Goal: Task Accomplishment & Management: Use online tool/utility

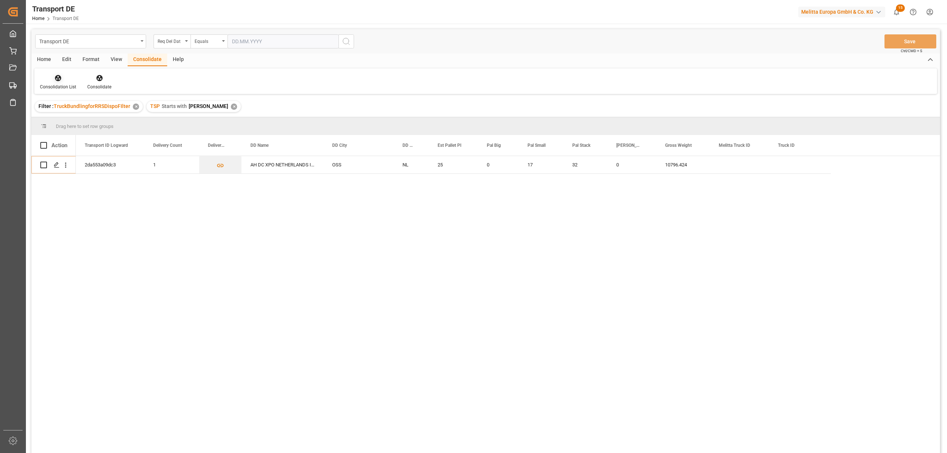
click at [57, 76] on icon at bounding box center [57, 77] width 7 height 7
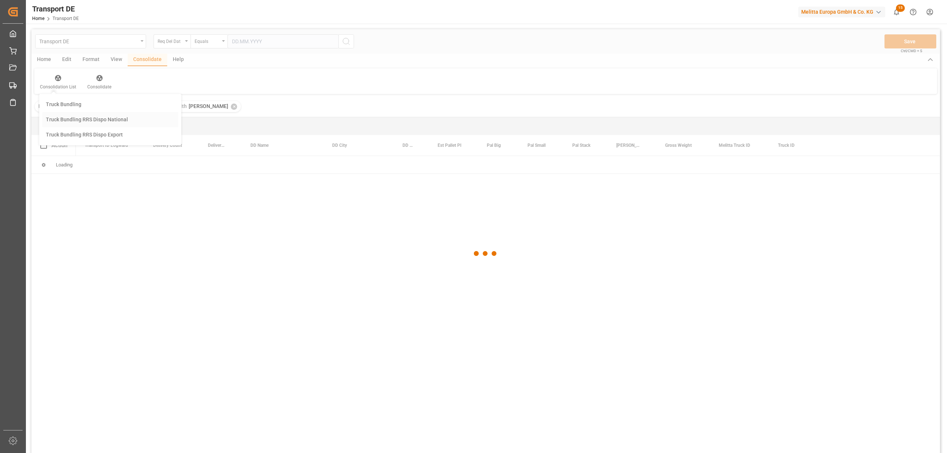
click at [77, 118] on div "Transport DE Req Del Dat Equals Save Ctrl/CMD + S Home Edit Format View Consoli…" at bounding box center [485, 251] width 909 height 444
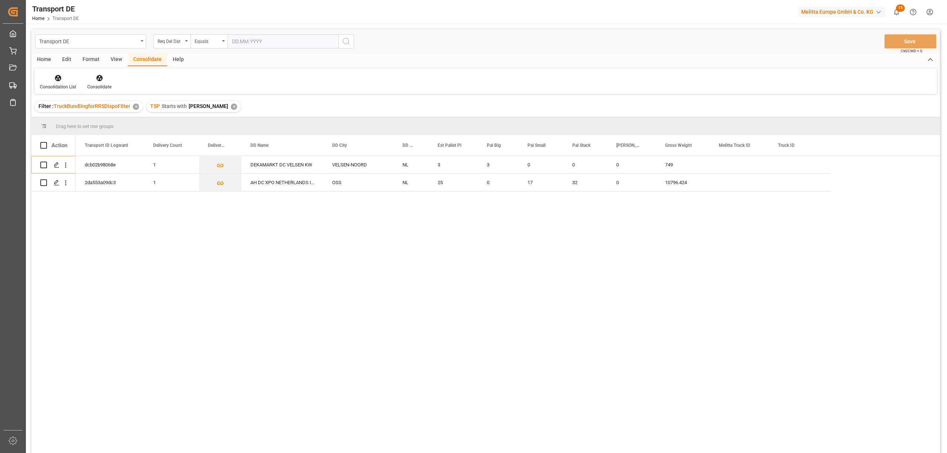
click at [58, 85] on div "Consolidation List" at bounding box center [58, 87] width 36 height 7
click at [67, 135] on div "Transport DE Req Del Dat Equals Save Ctrl/CMD + S Home Edit Format View Consoli…" at bounding box center [485, 251] width 909 height 444
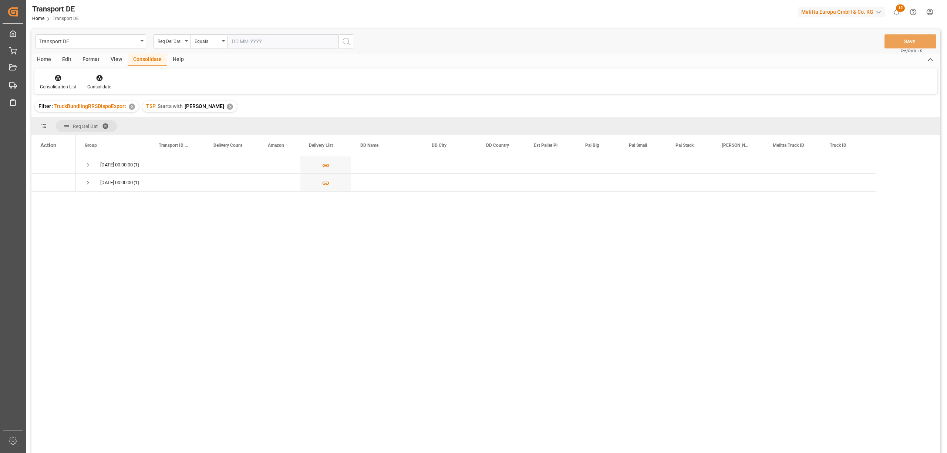
click at [227, 104] on div "✕" at bounding box center [230, 107] width 6 height 6
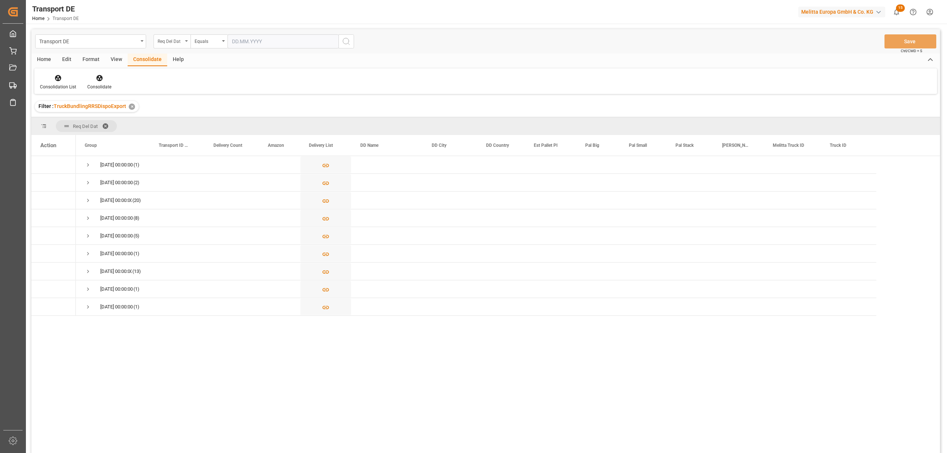
click at [165, 39] on div "Req Del Dat" at bounding box center [170, 40] width 25 height 9
type input "route"
click at [198, 83] on div "Route" at bounding box center [209, 76] width 110 height 16
click at [206, 39] on div "Equals" at bounding box center [207, 40] width 25 height 9
click at [212, 124] on div "Starts with" at bounding box center [246, 122] width 110 height 16
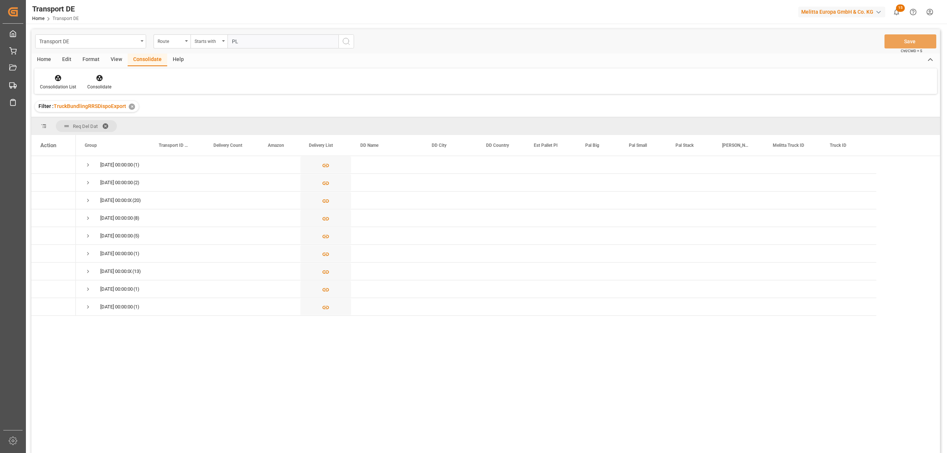
type input "PL"
click at [347, 42] on icon "search button" at bounding box center [346, 41] width 9 height 9
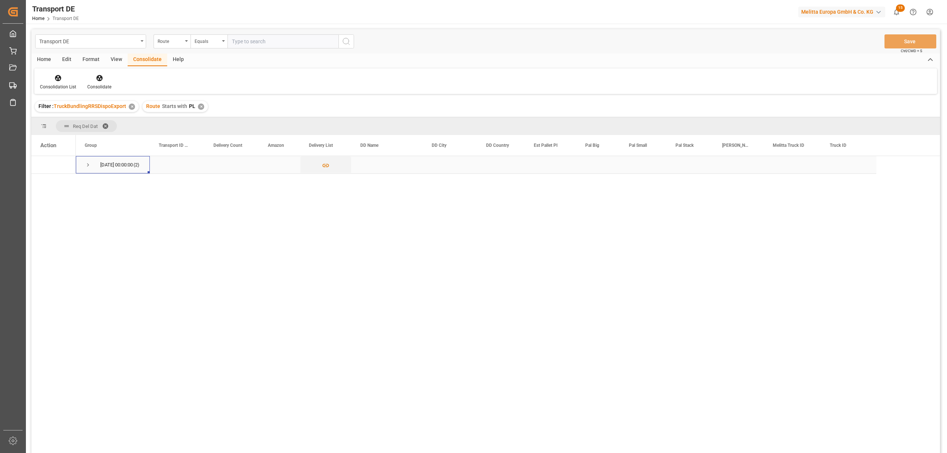
click at [90, 164] on span "Press SPACE to select this row." at bounding box center [88, 165] width 7 height 7
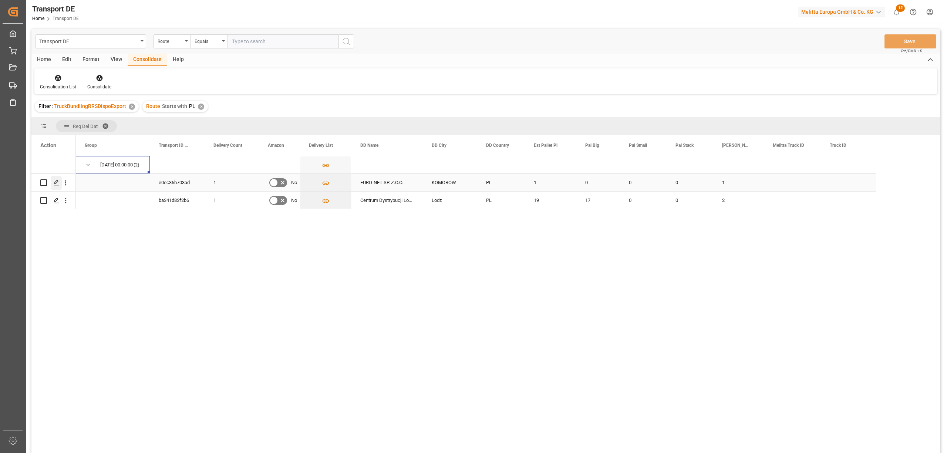
click at [58, 184] on icon "Press SPACE to select this row." at bounding box center [57, 183] width 6 height 6
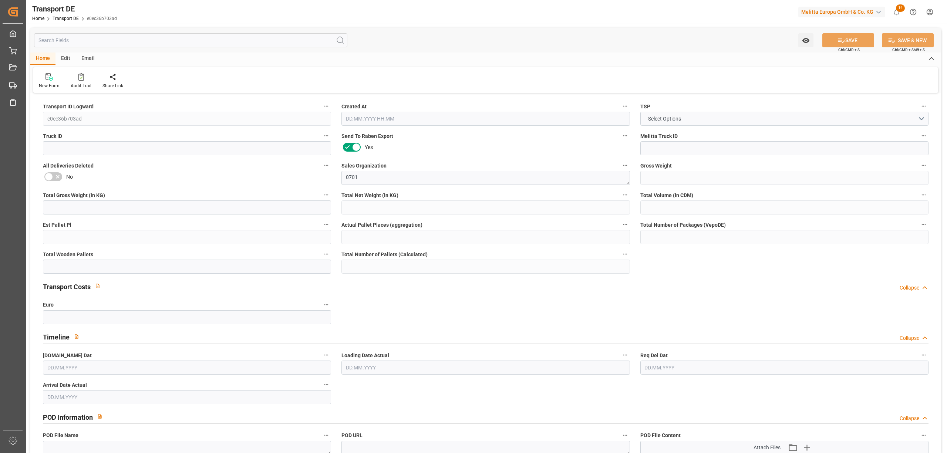
type input "270"
type input "234.64"
type input "205.24"
type input "596.16"
type input "1"
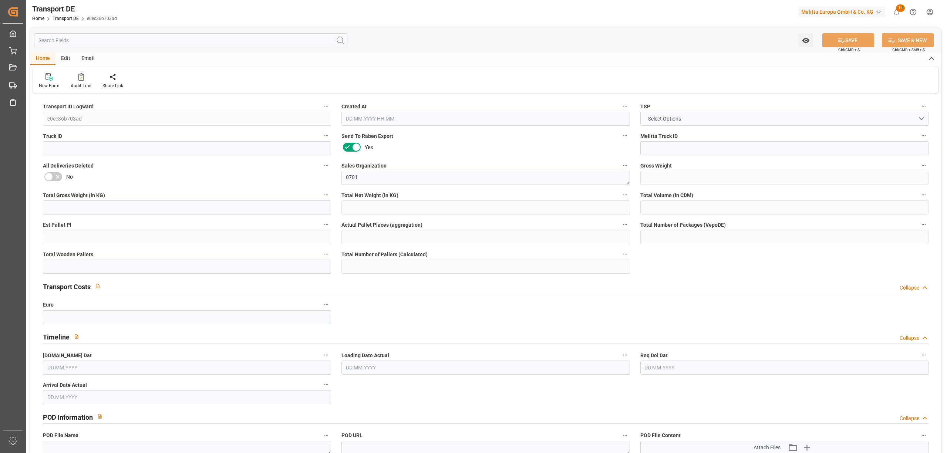
type input "0"
type input "1"
type input "0"
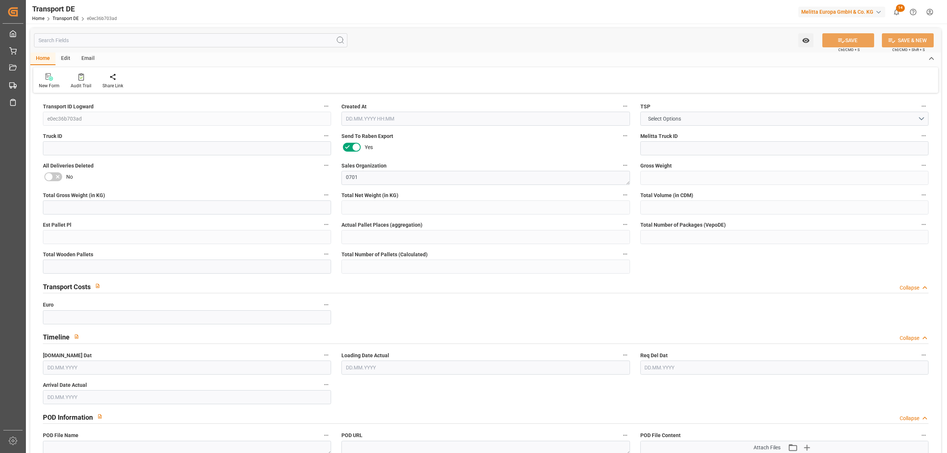
type input "5"
type input "0"
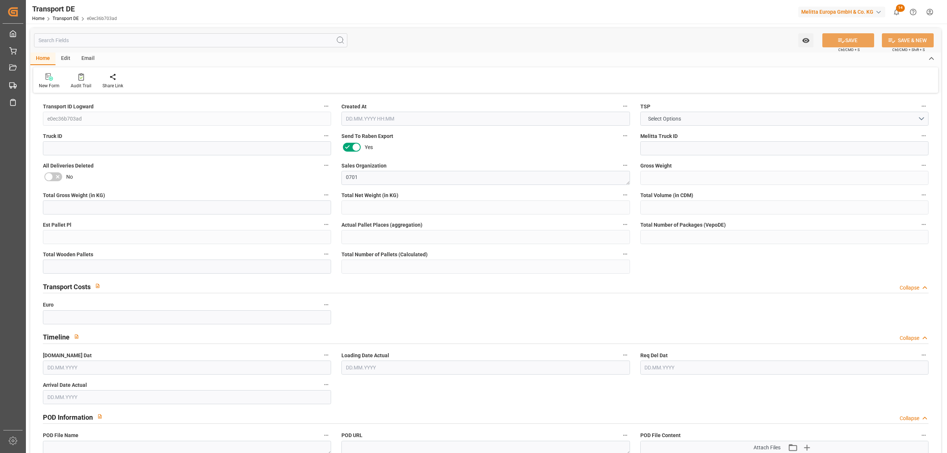
type input "0"
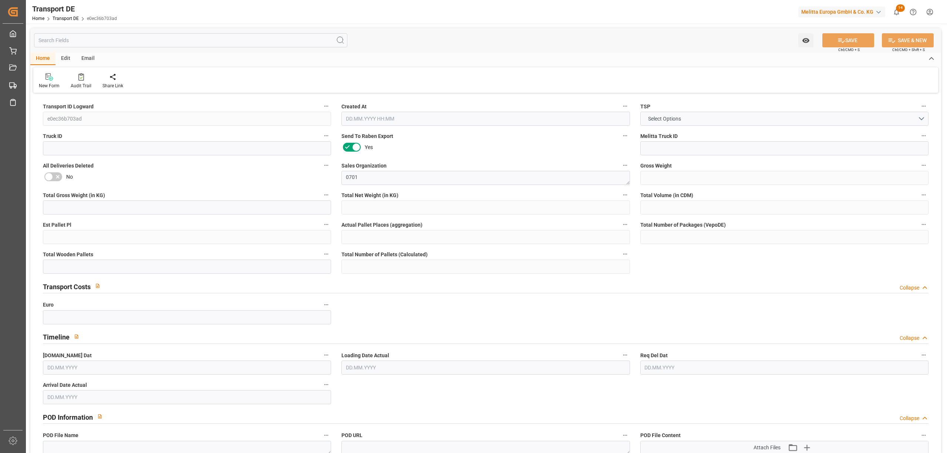
type input "0"
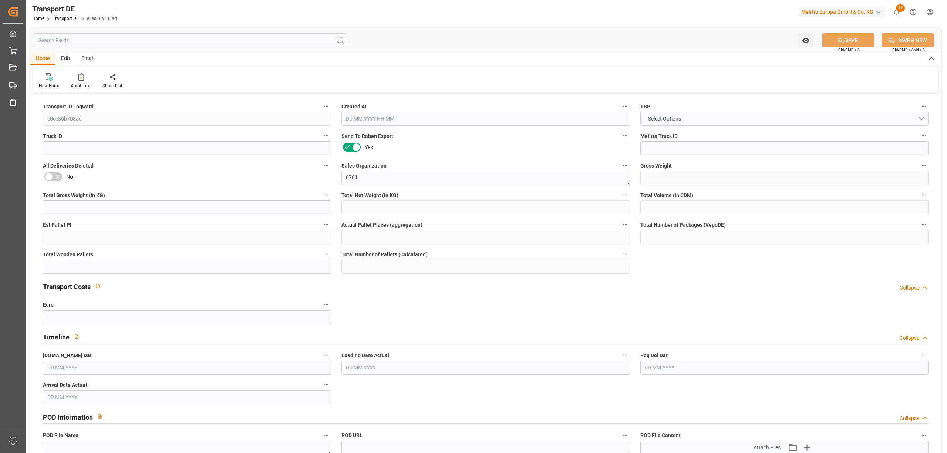
type input "0"
type input "1"
type input "0"
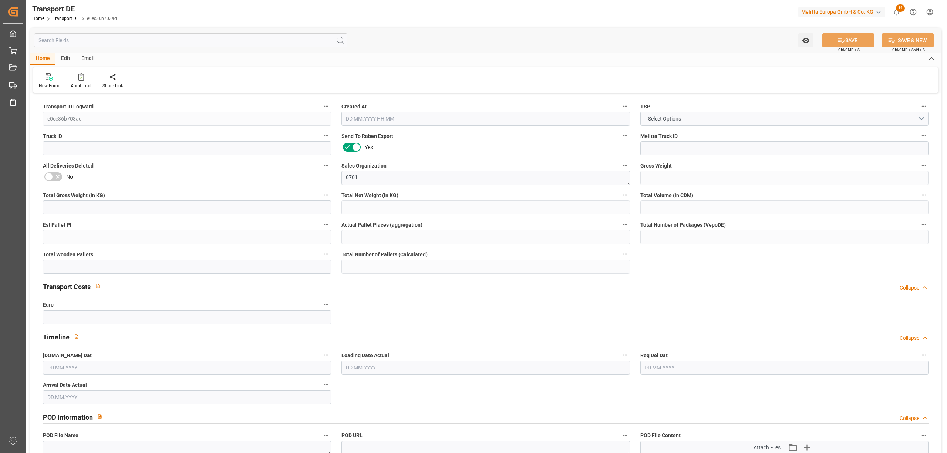
type input "130"
type input "202.872"
type input "97.847"
type input "03.09.2025 12:45"
type input "[DATE]"
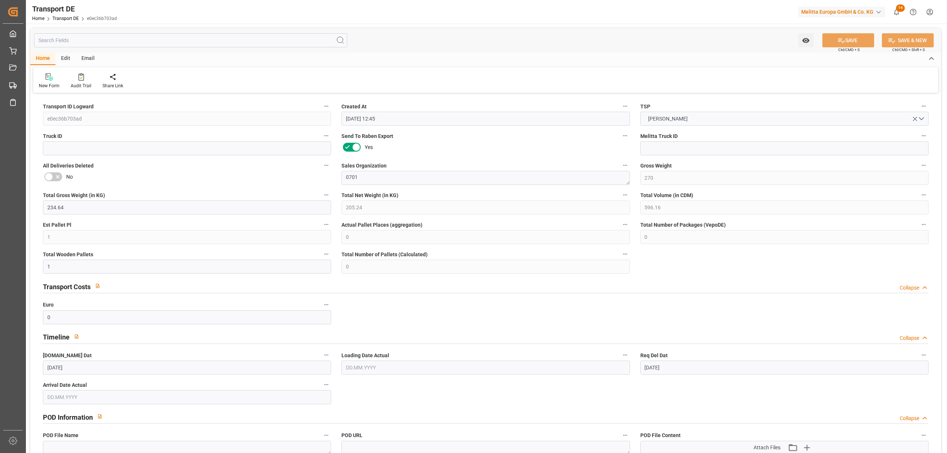
type input "[DATE]"
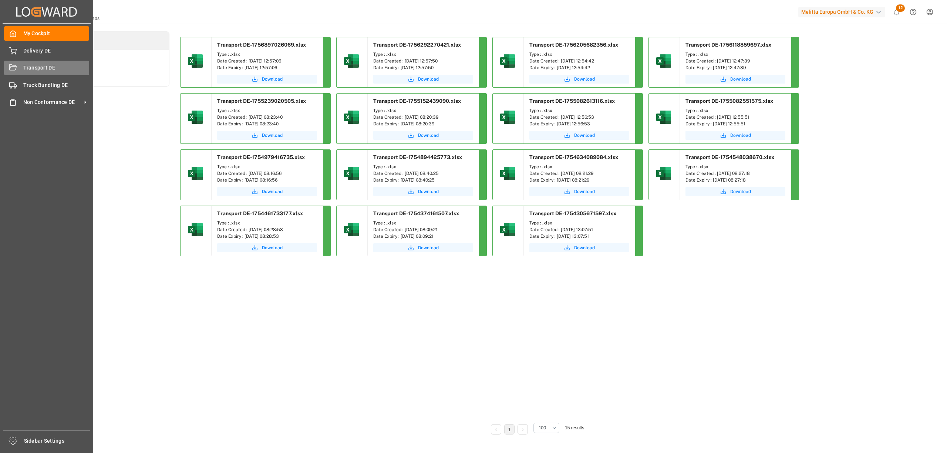
click at [41, 69] on span "Transport DE" at bounding box center [56, 68] width 66 height 8
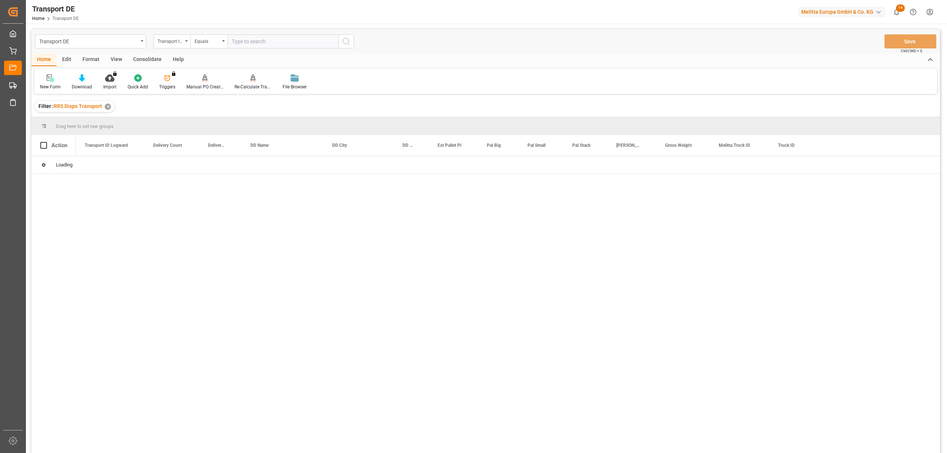
click at [145, 58] on div "Consolidate" at bounding box center [148, 60] width 40 height 13
click at [58, 83] on div "Consolidation List" at bounding box center [57, 82] width 47 height 16
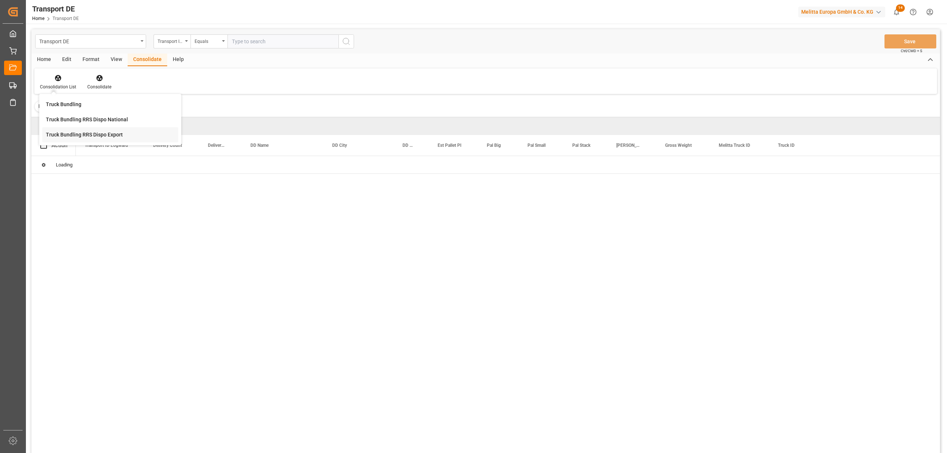
click at [67, 135] on div "Transport DE Transport ID Logward Equals Save Ctrl/CMD + S Home Edit Format Vie…" at bounding box center [485, 251] width 909 height 444
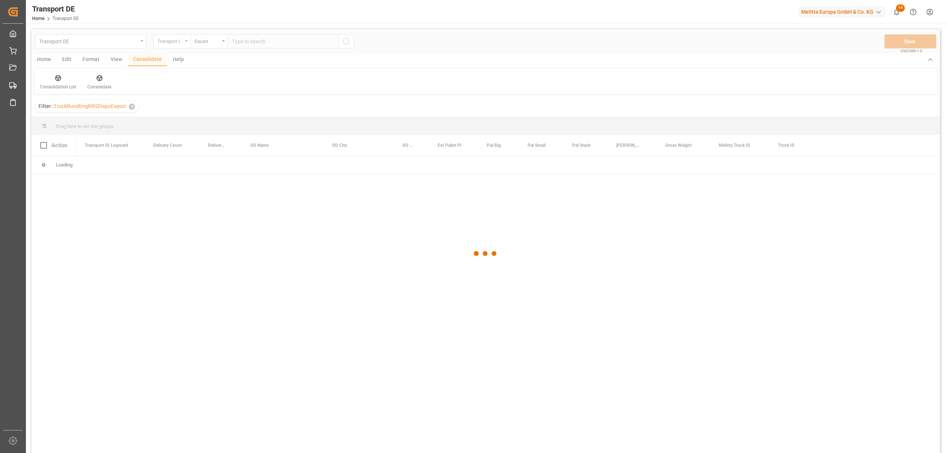
drag, startPoint x: 67, startPoint y: 135, endPoint x: 169, endPoint y: 42, distance: 138.0
click at [169, 42] on div at bounding box center [485, 253] width 909 height 449
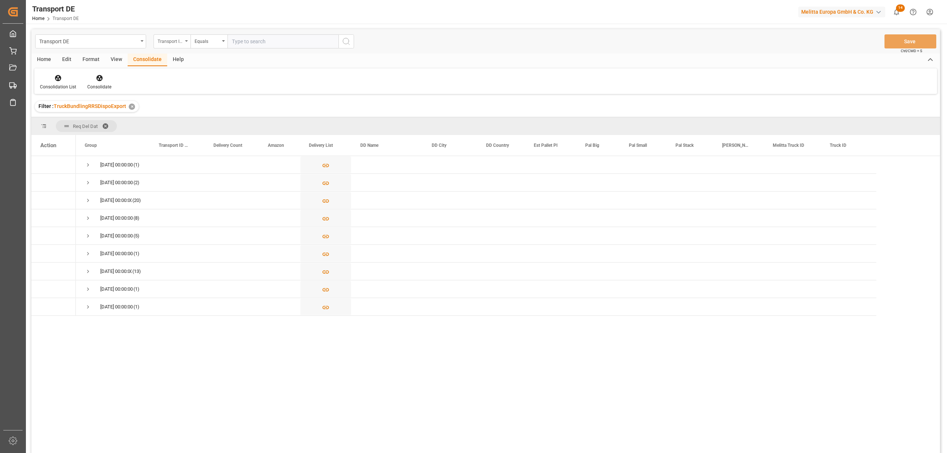
click at [169, 42] on div "Transport ID Logward" at bounding box center [170, 40] width 25 height 9
type input "route"
drag, startPoint x: 203, startPoint y: 80, endPoint x: 200, endPoint y: 68, distance: 12.2
click at [202, 79] on div "Route" at bounding box center [209, 76] width 110 height 16
click at [193, 43] on div "Equals" at bounding box center [209, 41] width 37 height 14
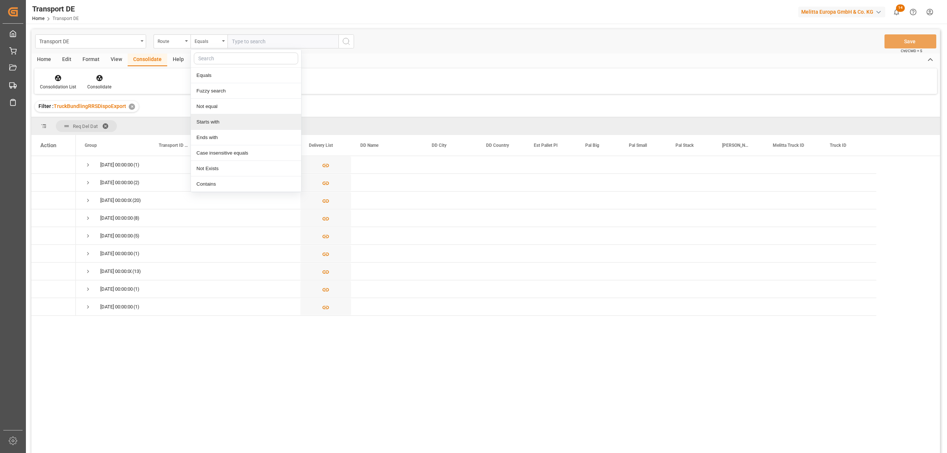
click at [215, 123] on div "Starts with" at bounding box center [246, 122] width 110 height 16
type input "PL"
click at [346, 39] on icon "search button" at bounding box center [346, 41] width 9 height 9
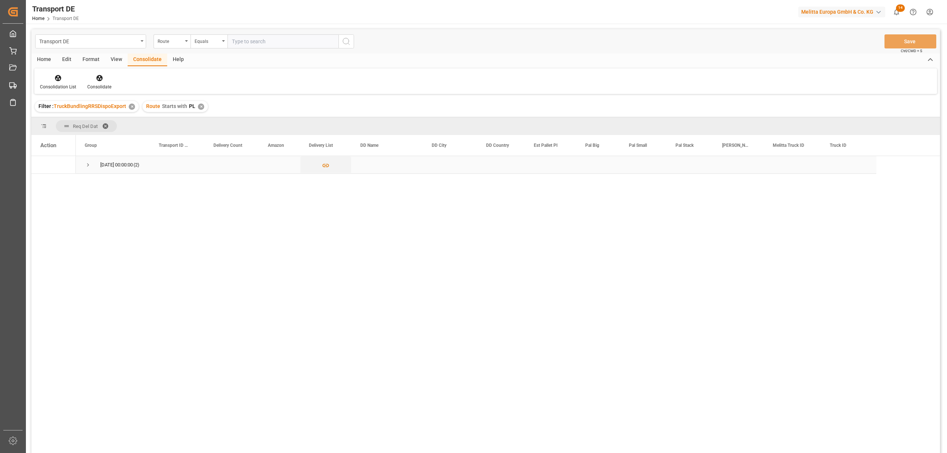
click at [87, 167] on span "Press SPACE to select this row." at bounding box center [88, 165] width 7 height 7
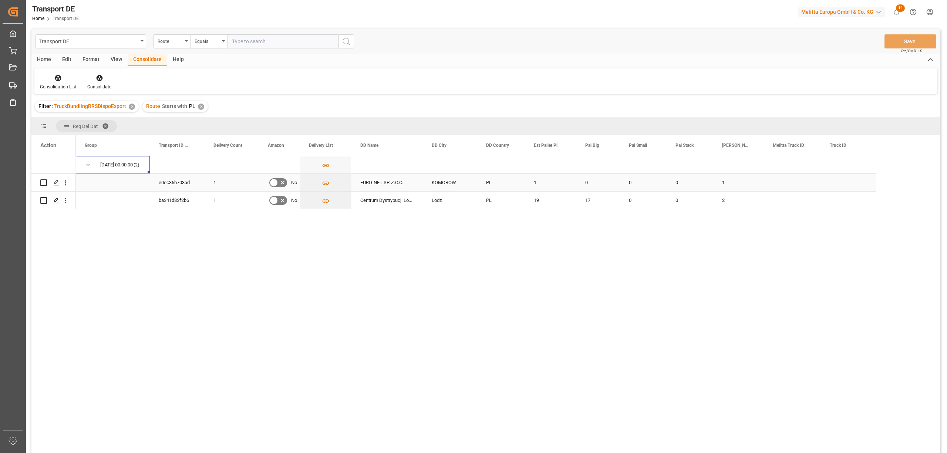
click at [44, 183] on input "Press Space to toggle row selection (unchecked)" at bounding box center [43, 182] width 7 height 7
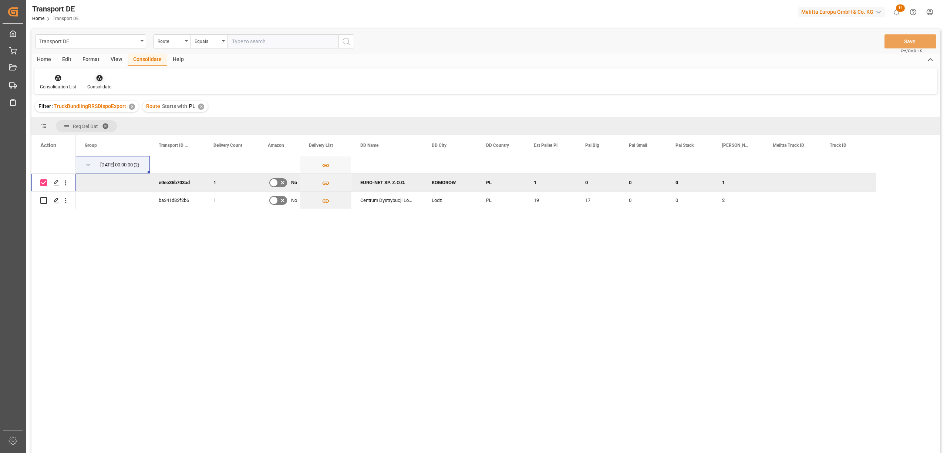
click at [98, 78] on icon at bounding box center [99, 78] width 6 height 6
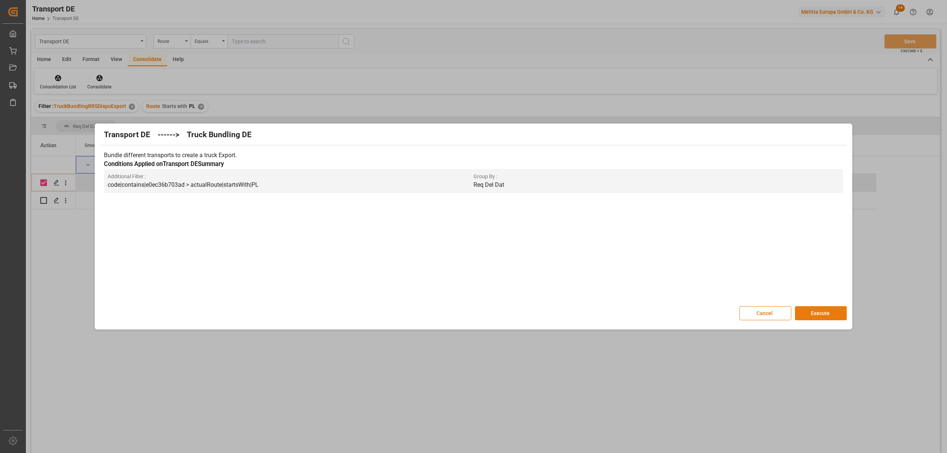
click at [827, 313] on button "Execute" at bounding box center [821, 313] width 52 height 14
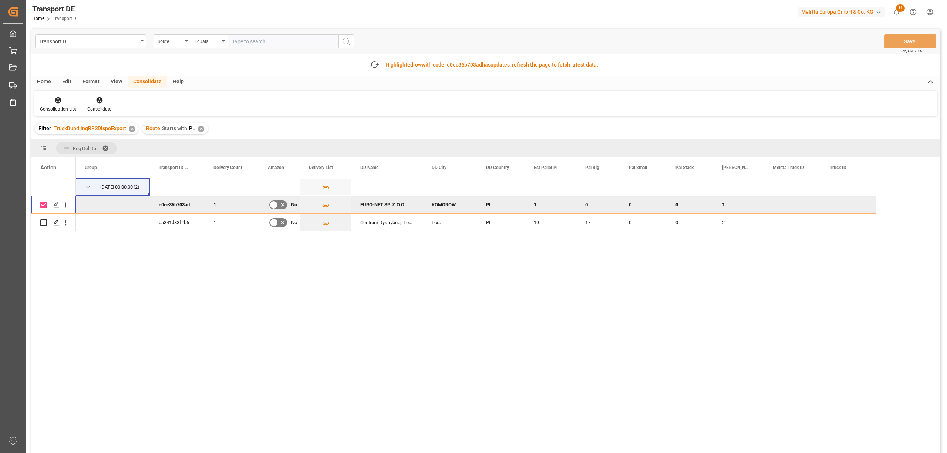
click at [43, 205] on input "Press Space to toggle row selection (checked)" at bounding box center [43, 205] width 7 height 7
checkbox input "false"
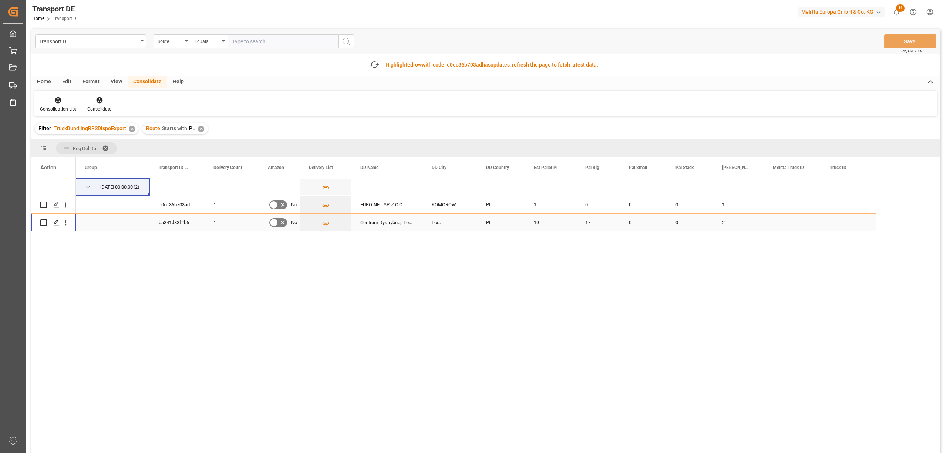
click at [45, 224] on input "Press Space to toggle row selection (unchecked)" at bounding box center [43, 222] width 7 height 7
checkbox input "true"
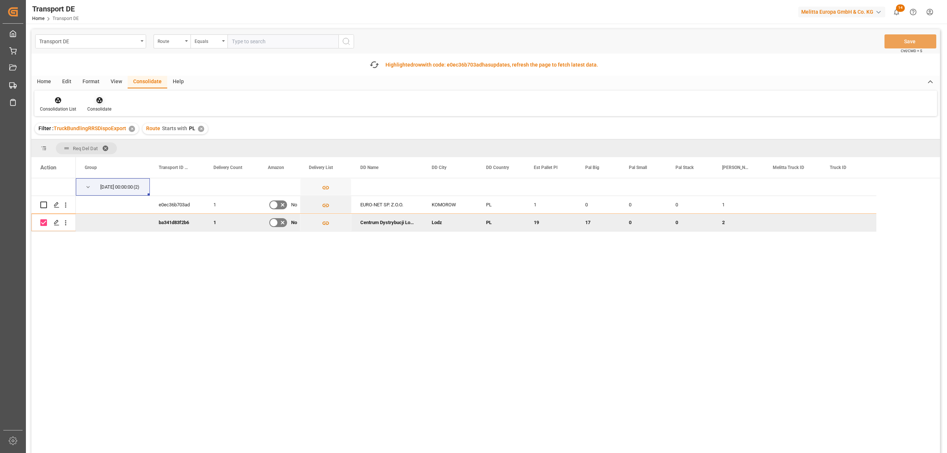
click at [97, 100] on icon at bounding box center [99, 100] width 6 height 6
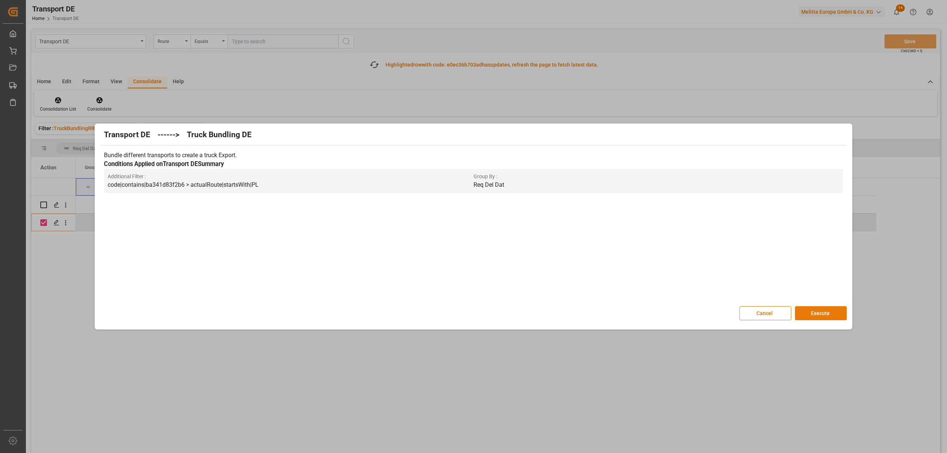
click at [819, 312] on button "Execute" at bounding box center [821, 313] width 52 height 14
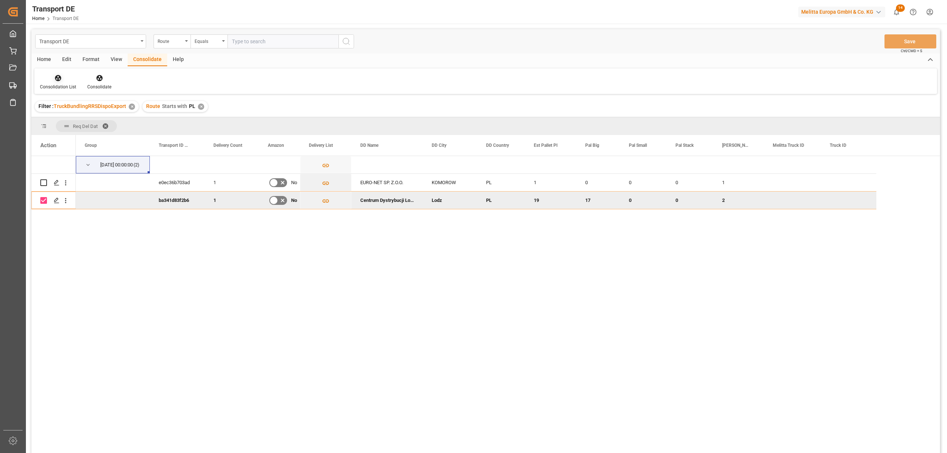
click at [58, 84] on div "Consolidation List" at bounding box center [58, 87] width 36 height 7
click at [74, 135] on div "Transport DE Route Equals Save Ctrl/CMD + S Home Edit Format View Consolidate H…" at bounding box center [485, 251] width 909 height 444
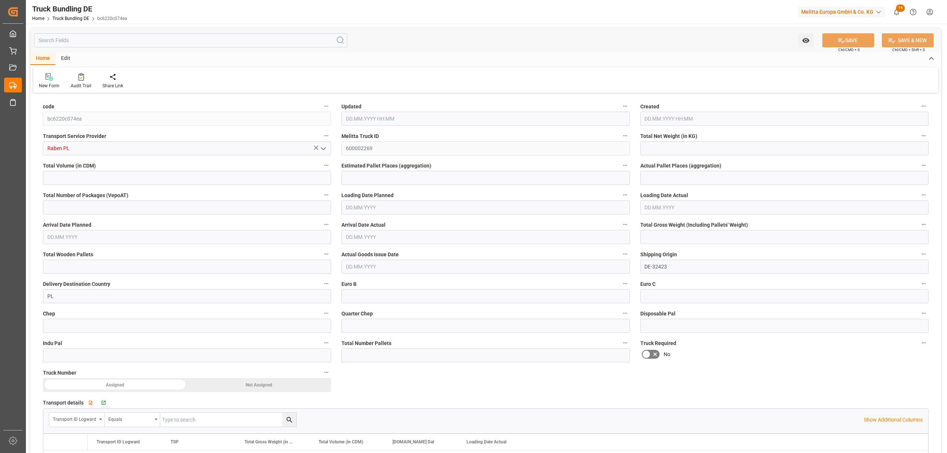
type input "205.24"
type input "596.16"
type input "1"
type input "0"
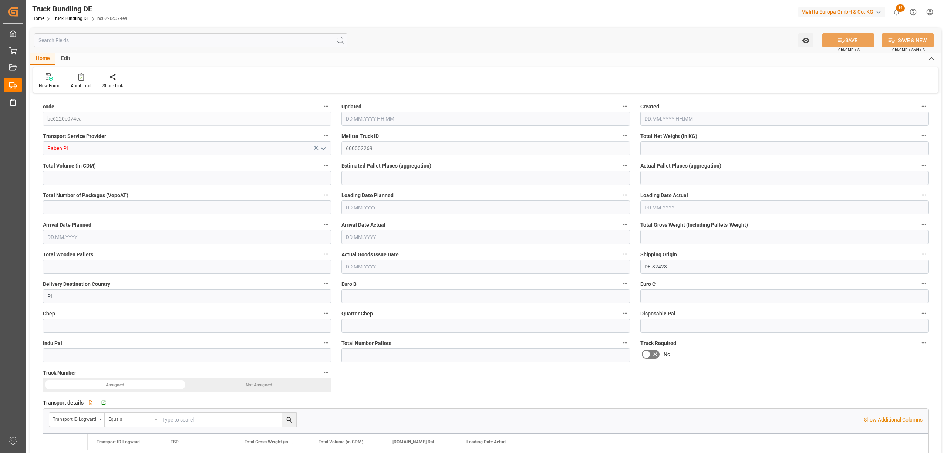
type input "270"
type input "1"
type input "0"
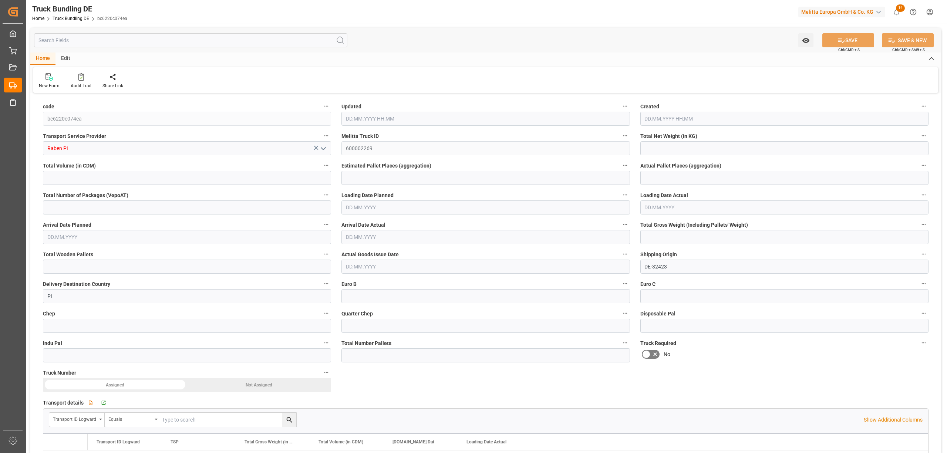
type input "0"
type input "[DATE] 14:03"
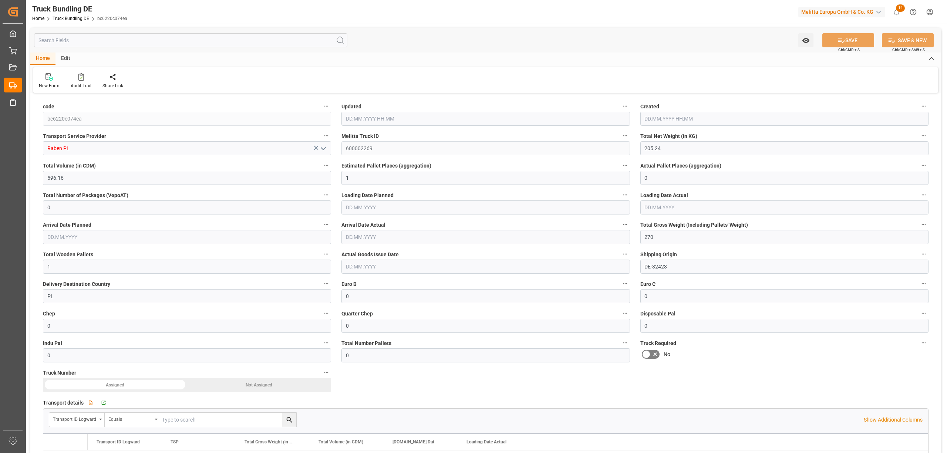
type input "[DATE] 14:03"
type input "[DATE]"
type input "2706.964"
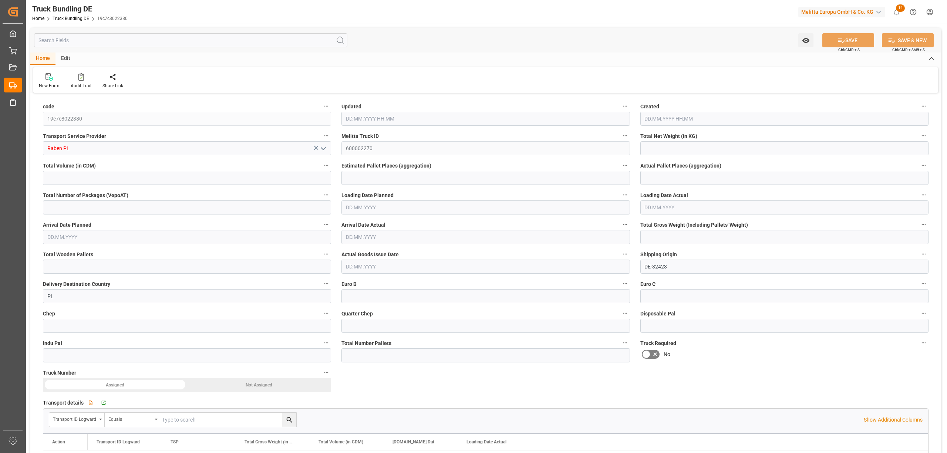
type input "27239.62"
type input "19"
type input "0"
type input "3592"
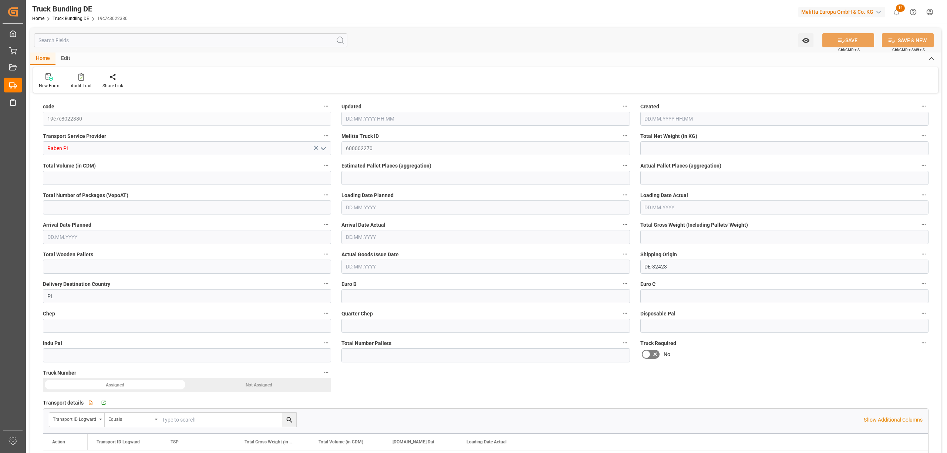
type input "19"
type input "0"
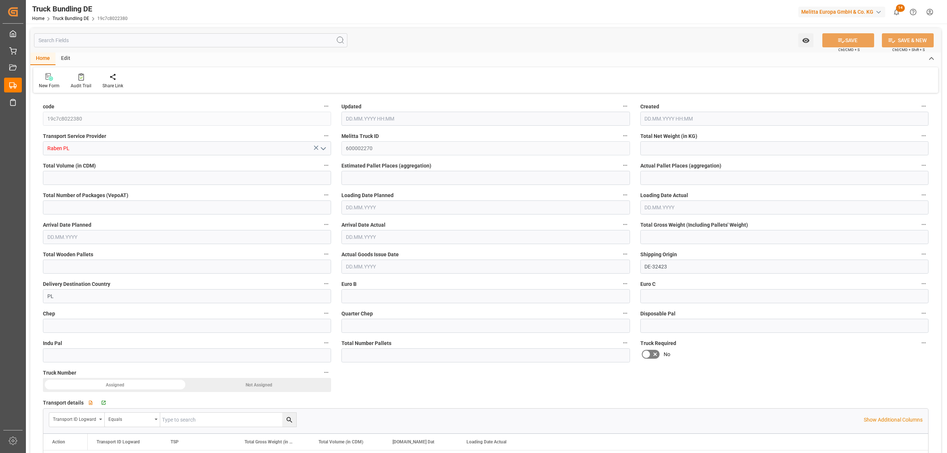
type input "0"
type input "[DATE] 14:03"
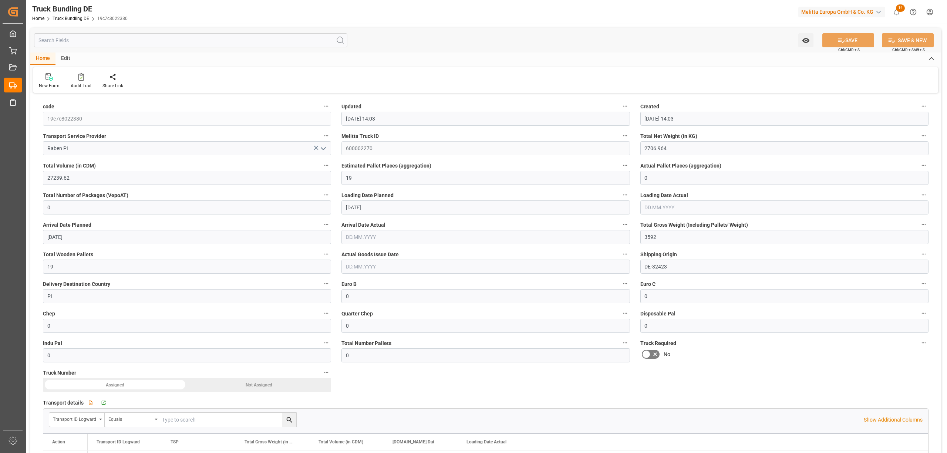
type input "[DATE]"
